Goal: Navigation & Orientation: Understand site structure

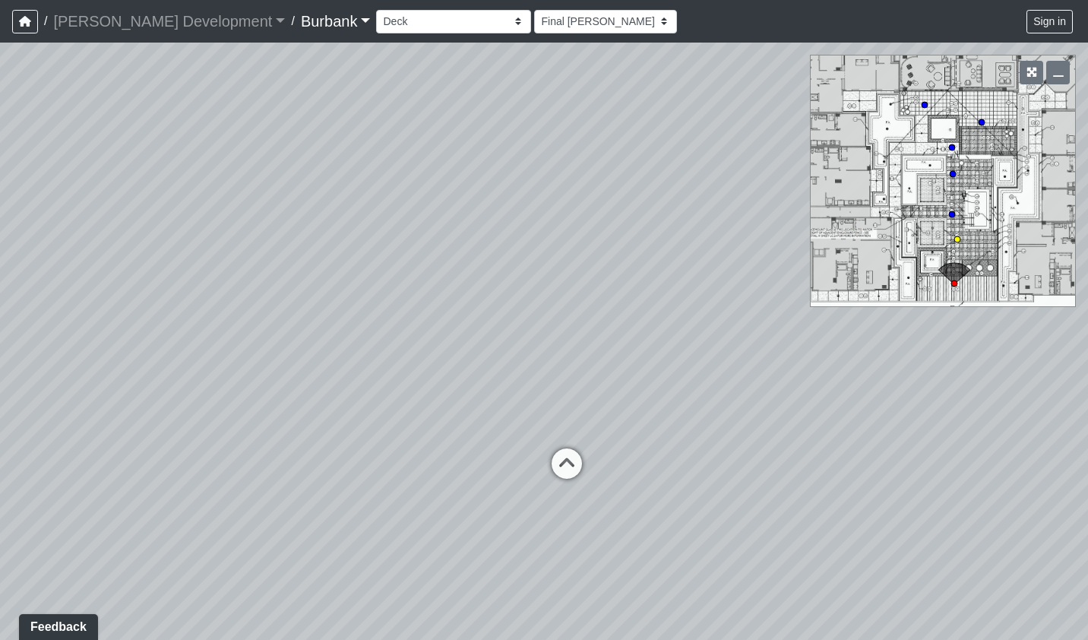
click at [570, 458] on icon at bounding box center [567, 471] width 46 height 46
click at [987, 122] on div "Loading... Pool Loading... Deck Loading... [GEOGRAPHIC_DATA]" at bounding box center [544, 341] width 1088 height 597
click at [984, 125] on circle at bounding box center [982, 122] width 6 height 6
click at [927, 111] on div "Loading... Pool Loading... Deck Loading... Cabanas Loading... B2 - Writer's Roo…" at bounding box center [544, 341] width 1088 height 597
click at [925, 109] on div "Loading... Pool Loading... Deck Loading... Cabanas Loading... B2 - Writer's Roo…" at bounding box center [544, 341] width 1088 height 597
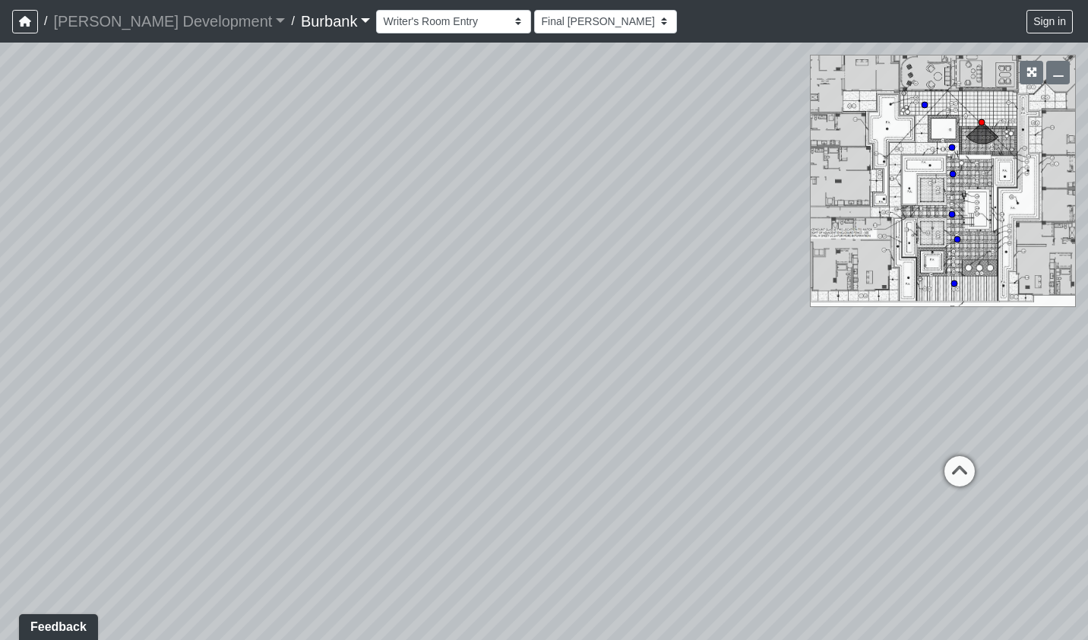
click at [925, 106] on circle at bounding box center [925, 105] width 6 height 6
click at [448, 26] on select "Couch Counter Entry Pool Table Seating Cardio Entry Weights Archway Flatscreen …" at bounding box center [453, 22] width 155 height 24
click at [376, 10] on select "Couch Counter Entry Pool Table Seating Cardio Entry Weights Archway Flatscreen …" at bounding box center [453, 22] width 155 height 24
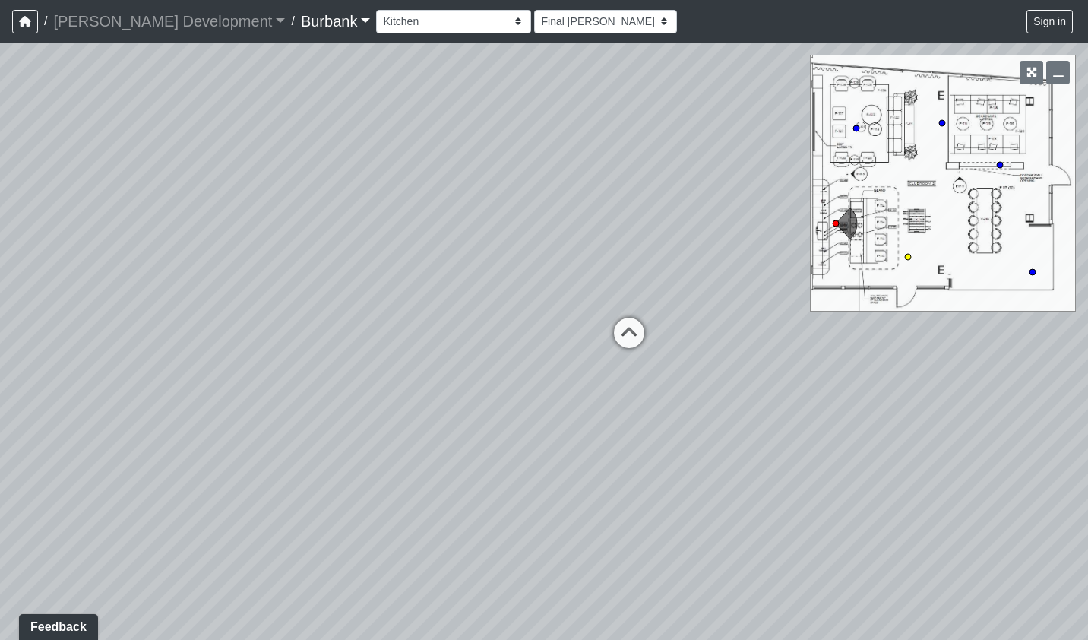
click at [908, 258] on circle at bounding box center [908, 257] width 6 height 6
click at [534, 21] on select "Final [PERSON_NAME] [DATE] [DATE] [DATE] [DATE] [DATE] [DATE] [DATE] [DATE] [DA…" at bounding box center [605, 22] width 143 height 24
click at [447, 24] on select "Couch Counter Entry Pool Table Seating Cardio Entry Weights Archway Flatscreen …" at bounding box center [453, 22] width 155 height 24
click at [376, 10] on select "Couch Counter Entry Pool Table Seating Cardio Entry Weights Archway Flatscreen …" at bounding box center [453, 22] width 155 height 24
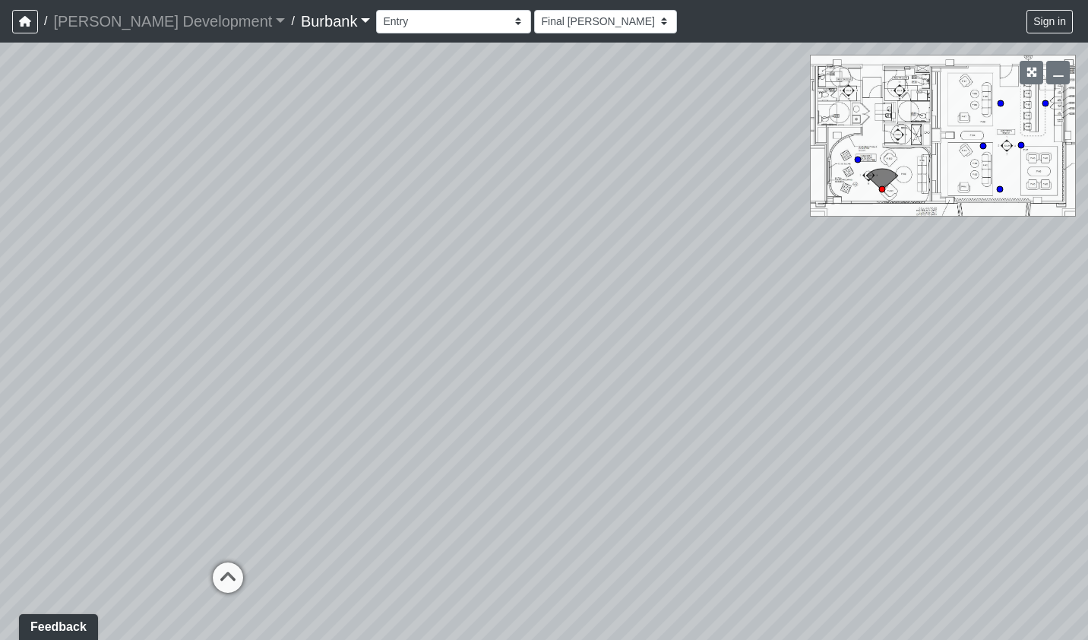
click at [860, 158] on circle at bounding box center [858, 160] width 6 height 6
click at [1023, 146] on circle at bounding box center [1021, 145] width 6 height 6
click at [1047, 103] on circle at bounding box center [1046, 103] width 6 height 6
click at [1002, 103] on circle at bounding box center [1001, 103] width 6 height 6
click at [429, 21] on select "Couch Counter Entry Pool Table Seating Cardio Entry Weights Archway Flatscreen …" at bounding box center [453, 22] width 155 height 24
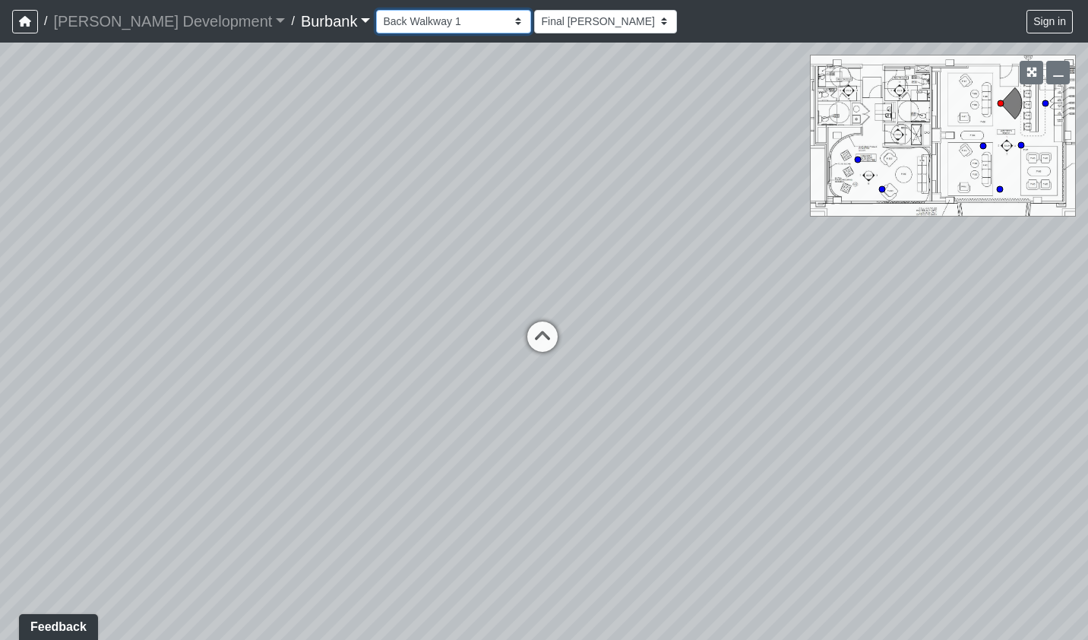
click at [376, 10] on select "Couch Counter Entry Pool Table Seating Cardio Entry Weights Archway Flatscreen …" at bounding box center [453, 22] width 155 height 24
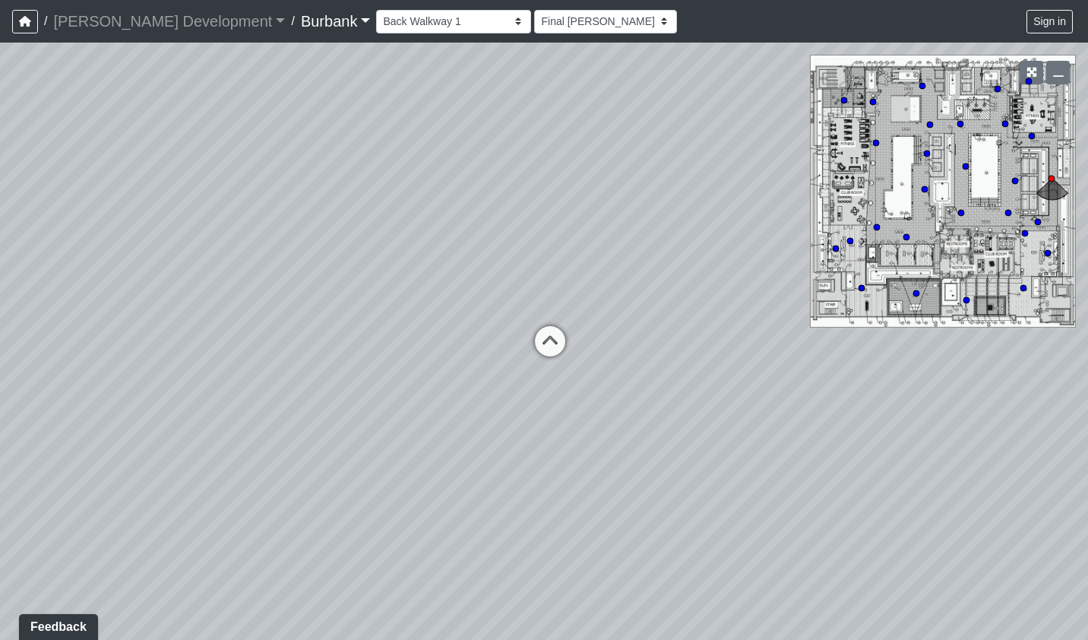
click at [974, 170] on div "Loading... Pool Loading... Deck Loading... Cabanas Loading... B2 - Writer's Roo…" at bounding box center [544, 341] width 1088 height 597
click at [967, 166] on circle at bounding box center [966, 166] width 6 height 6
click at [1022, 290] on circle at bounding box center [1024, 288] width 6 height 6
click at [1048, 253] on circle at bounding box center [1048, 253] width 6 height 6
click at [1032, 230] on div "Loading... Pool Loading... Deck Loading... Cabanas Loading... B2 - Writer's Roo…" at bounding box center [544, 341] width 1088 height 597
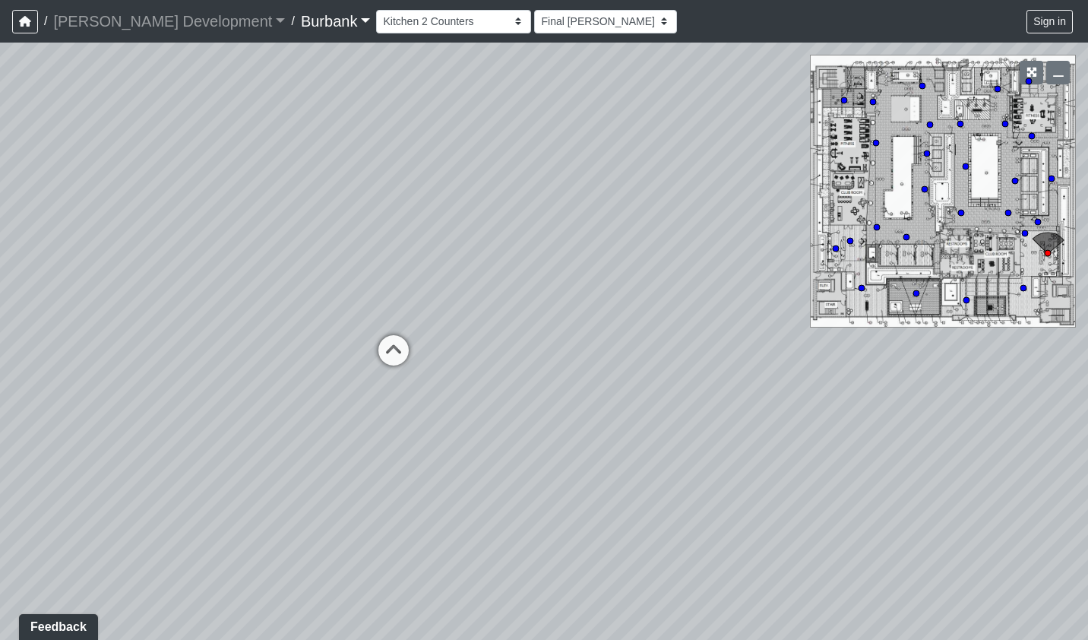
click at [1030, 234] on div "Loading... Pool Loading... Deck Loading... Cabanas Loading... B2 - Writer's Roo…" at bounding box center [544, 341] width 1088 height 597
click at [1026, 237] on div "Loading... Pool Loading... Deck Loading... Cabanas Loading... B2 - Writer's Roo…" at bounding box center [544, 341] width 1088 height 597
click at [1028, 233] on circle at bounding box center [1025, 233] width 6 height 6
click at [1042, 222] on div "Loading... Pool Loading... Deck Loading... Cabanas Loading... B2 - Writer's Roo…" at bounding box center [544, 341] width 1088 height 597
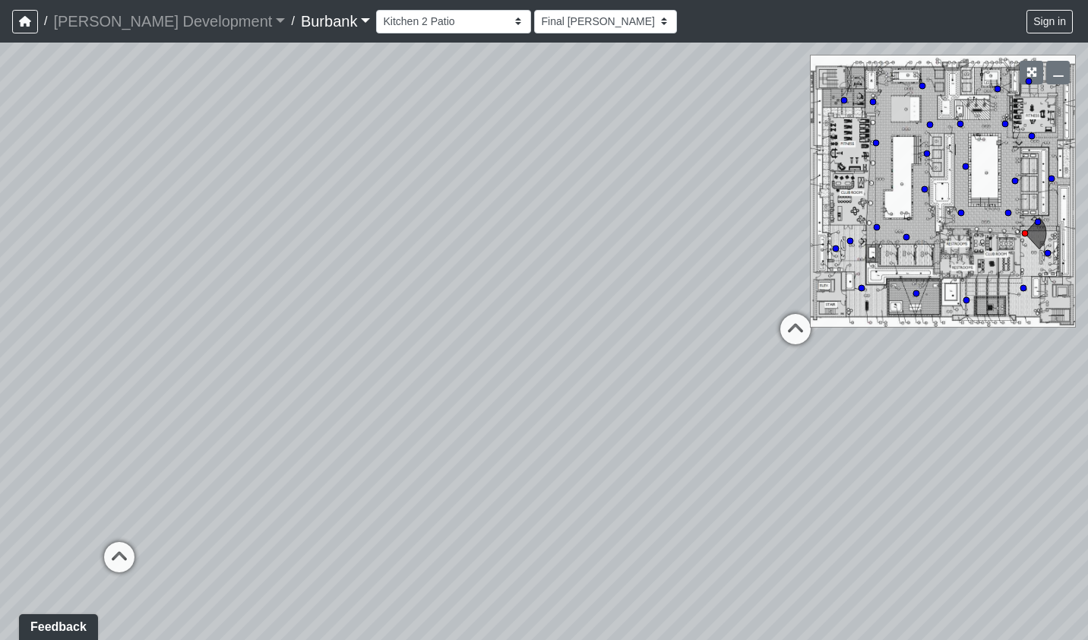
click at [1014, 214] on div "Loading... Pool Loading... Deck Loading... Cabanas Loading... B2 - Writer's Roo…" at bounding box center [544, 341] width 1088 height 597
click at [1011, 214] on circle at bounding box center [1009, 213] width 6 height 6
click at [1041, 224] on icon at bounding box center [1038, 222] width 8 height 8
click at [874, 151] on div "Loading... Pool Loading... Deck Loading... Cabanas Loading... B2 - Writer's Roo…" at bounding box center [544, 341] width 1088 height 597
click at [880, 146] on icon at bounding box center [877, 143] width 8 height 8
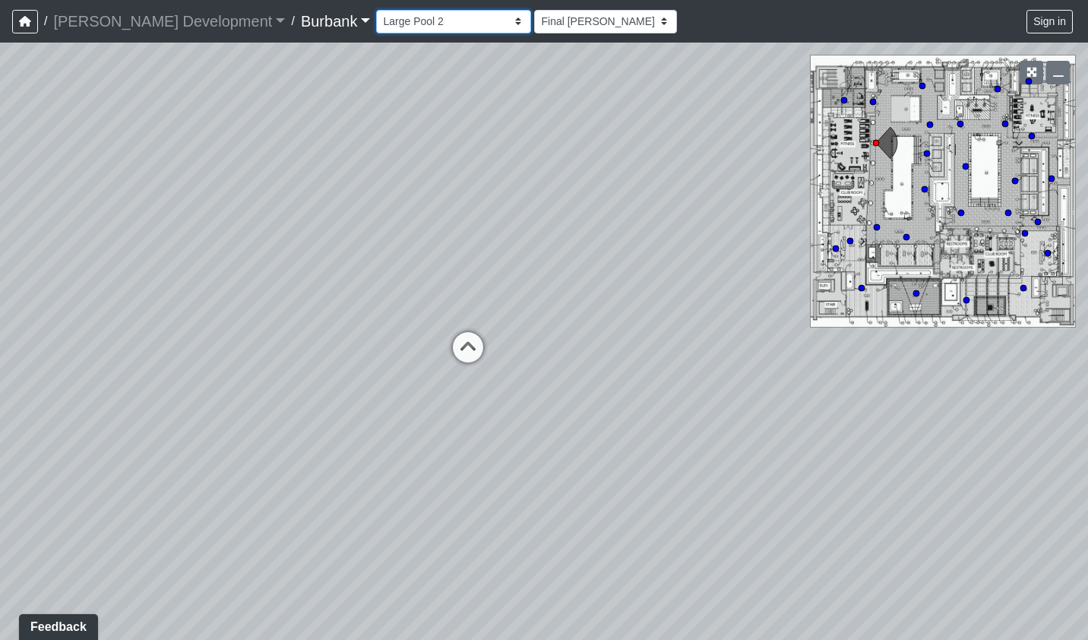
click at [448, 22] on select "Couch Counter Entry Pool Table Seating Cardio Entry Weights Archway Flatscreen …" at bounding box center [453, 22] width 155 height 24
click at [441, 20] on select "Couch Counter Entry Pool Table Seating Cardio Entry Weights Archway Flatscreen …" at bounding box center [453, 22] width 155 height 24
click at [376, 10] on select "Couch Counter Entry Pool Table Seating Cardio Entry Weights Archway Flatscreen …" at bounding box center [453, 22] width 155 height 24
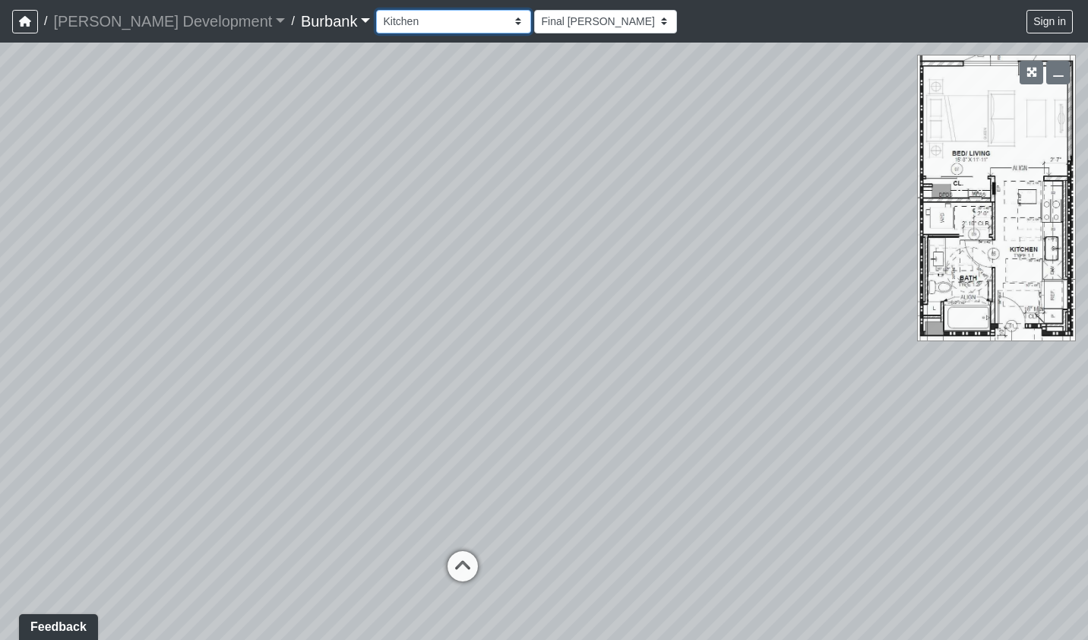
click at [412, 24] on select "Couch Counter Entry Pool Table Seating Cardio Entry Weights Archway Flatscreen …" at bounding box center [453, 22] width 155 height 24
click at [376, 10] on select "Couch Counter Entry Pool Table Seating Cardio Entry Weights Archway Flatscreen …" at bounding box center [453, 22] width 155 height 24
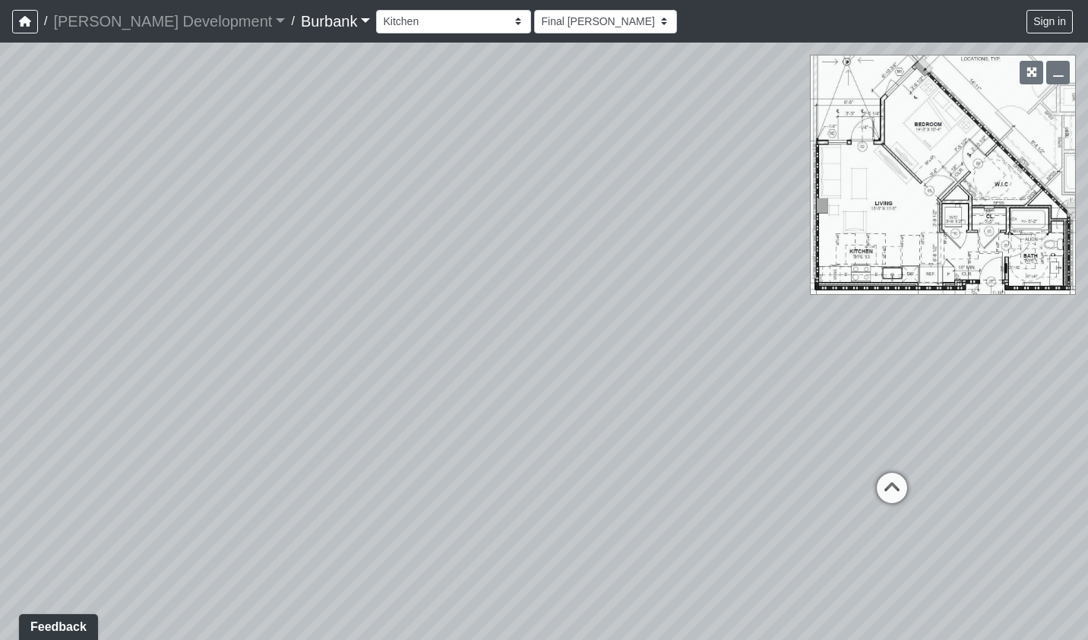
click at [892, 482] on icon at bounding box center [893, 496] width 46 height 46
click at [979, 348] on div "Loading... Pool Loading... Deck Loading... Cabanas Loading... B2 - Writer's Roo…" at bounding box center [544, 341] width 1088 height 597
click at [418, 27] on select "Couch Counter Entry Pool Table Seating Cardio Entry Weights Archway Flatscreen …" at bounding box center [453, 22] width 155 height 24
click at [376, 10] on select "Couch Counter Entry Pool Table Seating Cardio Entry Weights Archway Flatscreen …" at bounding box center [453, 22] width 155 height 24
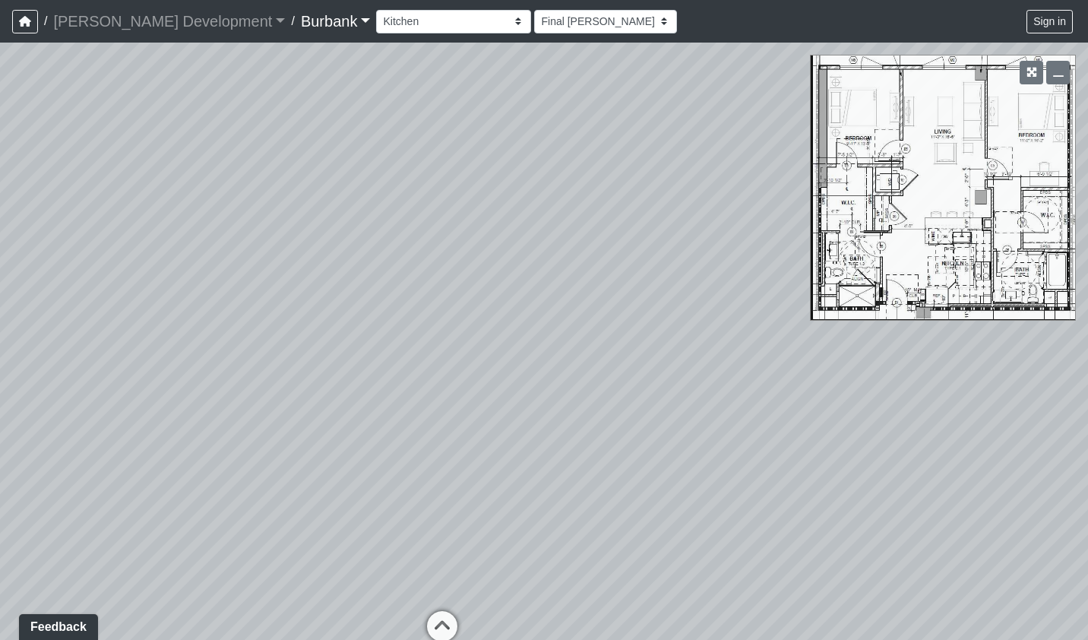
click at [448, 630] on icon at bounding box center [443, 634] width 46 height 46
click at [924, 354] on icon at bounding box center [924, 358] width 46 height 46
click at [1032, 74] on icon "button" at bounding box center [1032, 72] width 11 height 11
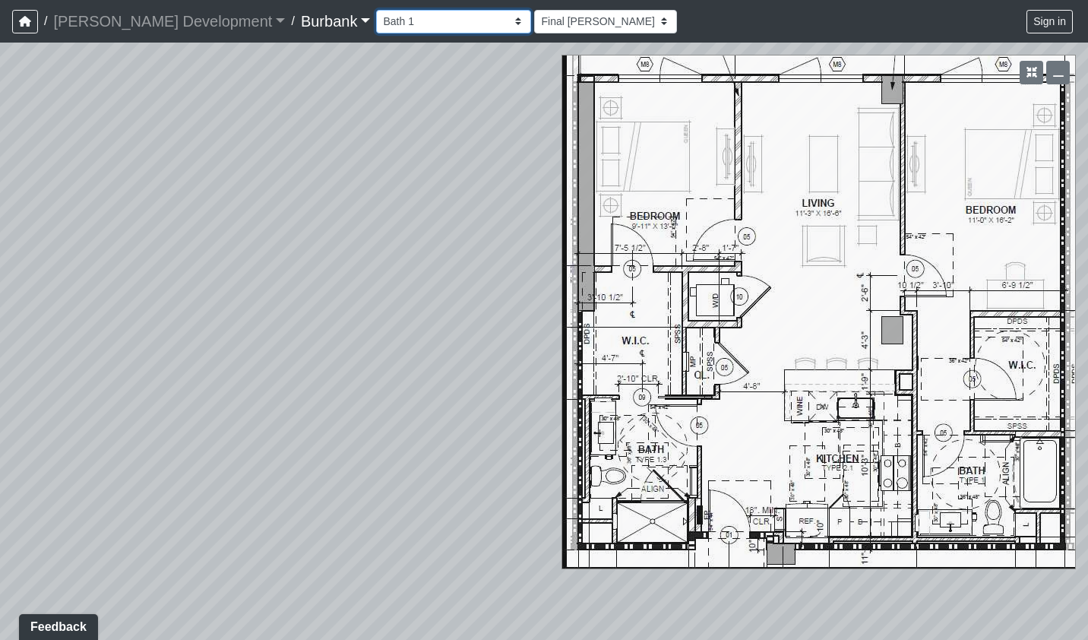
click at [413, 23] on select "Couch Counter Entry Pool Table Seating Cardio Entry Weights Archway Flatscreen …" at bounding box center [453, 22] width 155 height 24
click at [376, 10] on select "Couch Counter Entry Pool Table Seating Cardio Entry Weights Archway Flatscreen …" at bounding box center [453, 22] width 155 height 24
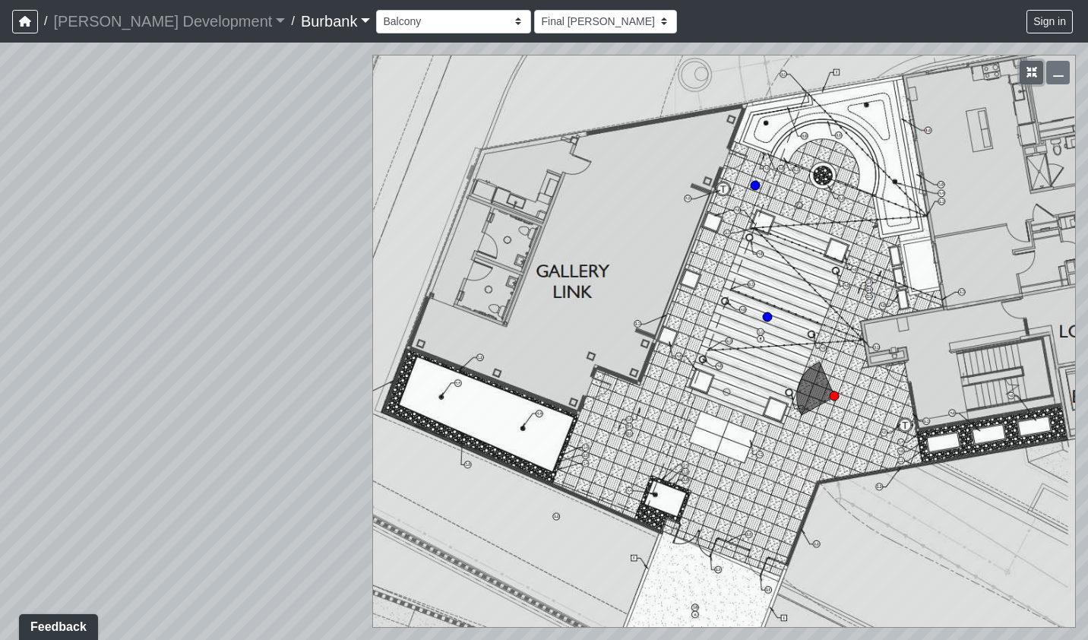
click at [1029, 74] on icon "button" at bounding box center [1032, 72] width 11 height 11
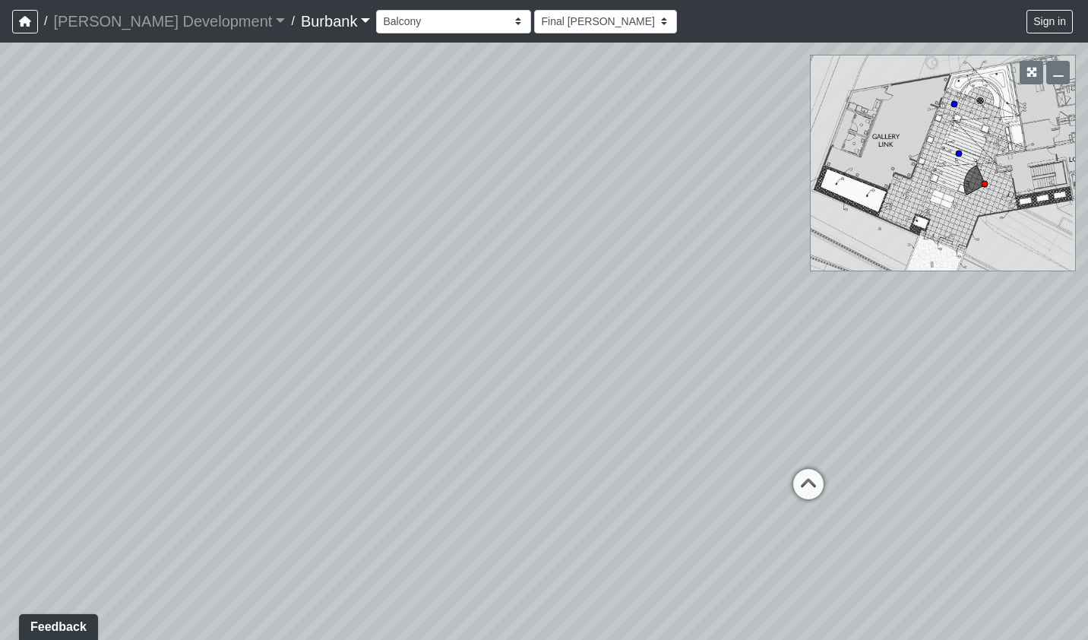
click at [964, 155] on div "Loading... Pool Loading... Deck Loading... Cabanas Loading... B2 - Writer's Roo…" at bounding box center [544, 341] width 1088 height 597
click at [958, 159] on div "Loading... Pool Loading... Deck Loading... Cabanas Loading... B2 - Writer's Roo…" at bounding box center [544, 341] width 1088 height 597
click at [958, 104] on icon at bounding box center [955, 104] width 8 height 8
click at [964, 150] on div "Loading... Pool Loading... Deck Loading... Cabanas Loading... B2 - Writer's Roo…" at bounding box center [544, 341] width 1088 height 597
click at [962, 152] on icon at bounding box center [959, 154] width 8 height 8
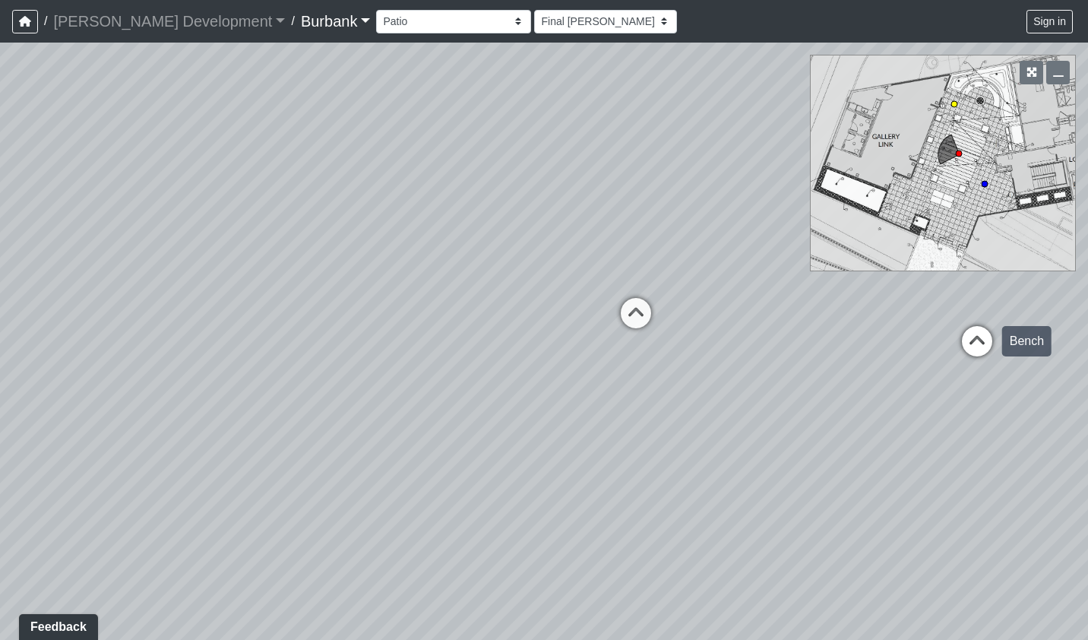
click at [982, 334] on icon at bounding box center [978, 349] width 46 height 46
click at [637, 325] on icon at bounding box center [636, 329] width 46 height 46
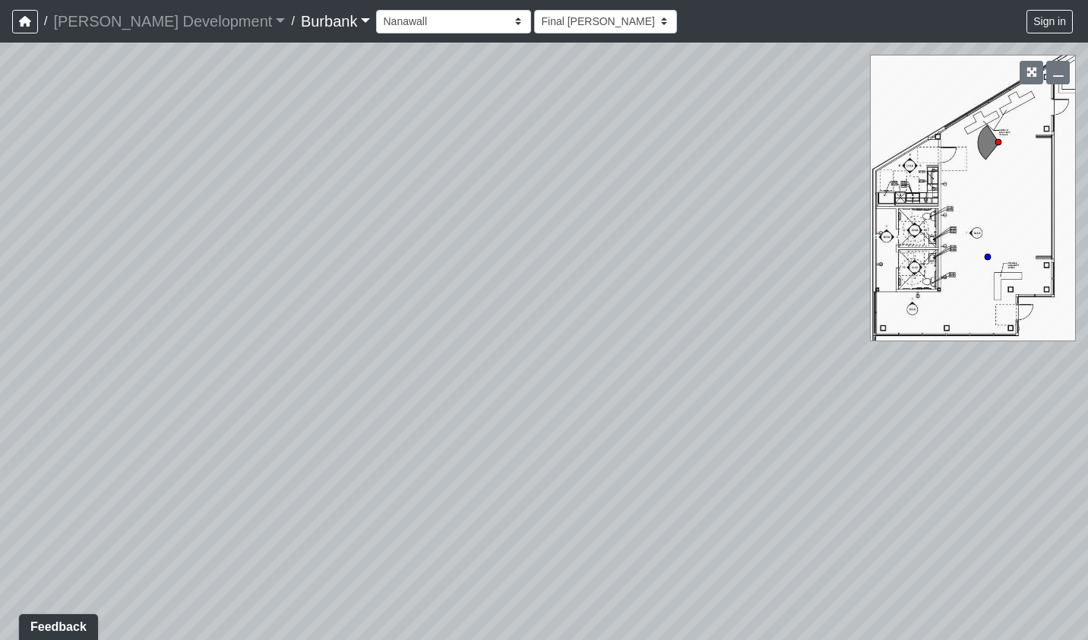
click at [1029, 112] on div "Loading... Pool Loading... Deck Loading... Cabanas Loading... B2 - Writer's Roo…" at bounding box center [544, 341] width 1088 height 597
click at [987, 258] on circle at bounding box center [988, 257] width 6 height 6
click at [529, 442] on icon at bounding box center [521, 448] width 46 height 46
click at [810, 336] on icon at bounding box center [808, 345] width 46 height 46
select select "1jHWsZzisMZidGjzbHHpzx"
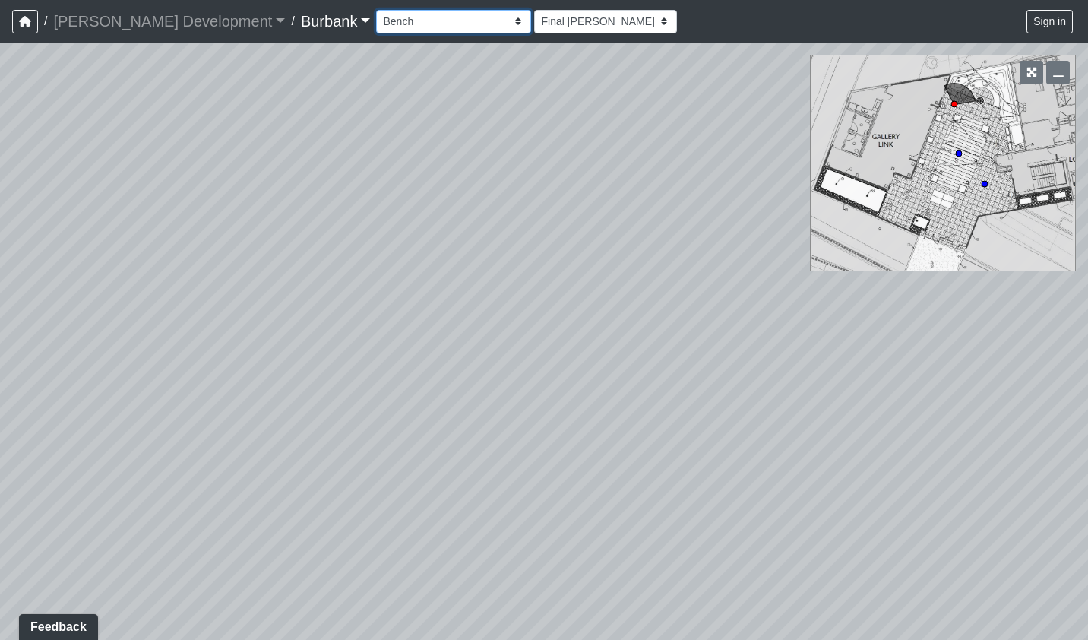
click at [405, 21] on select "Couch Counter Entry Pool Table Seating Cardio Entry Weights Archway Flatscreen …" at bounding box center [453, 22] width 155 height 24
click at [521, 126] on div "Loading... Pool Loading... Deck Loading... Cabanas Loading... B2 - Writer's Roo…" at bounding box center [544, 341] width 1088 height 597
click at [410, 26] on select "Couch Counter Entry Pool Table Seating Cardio Entry Weights Archway Flatscreen …" at bounding box center [453, 22] width 155 height 24
